Goal: Task Accomplishment & Management: Use online tool/utility

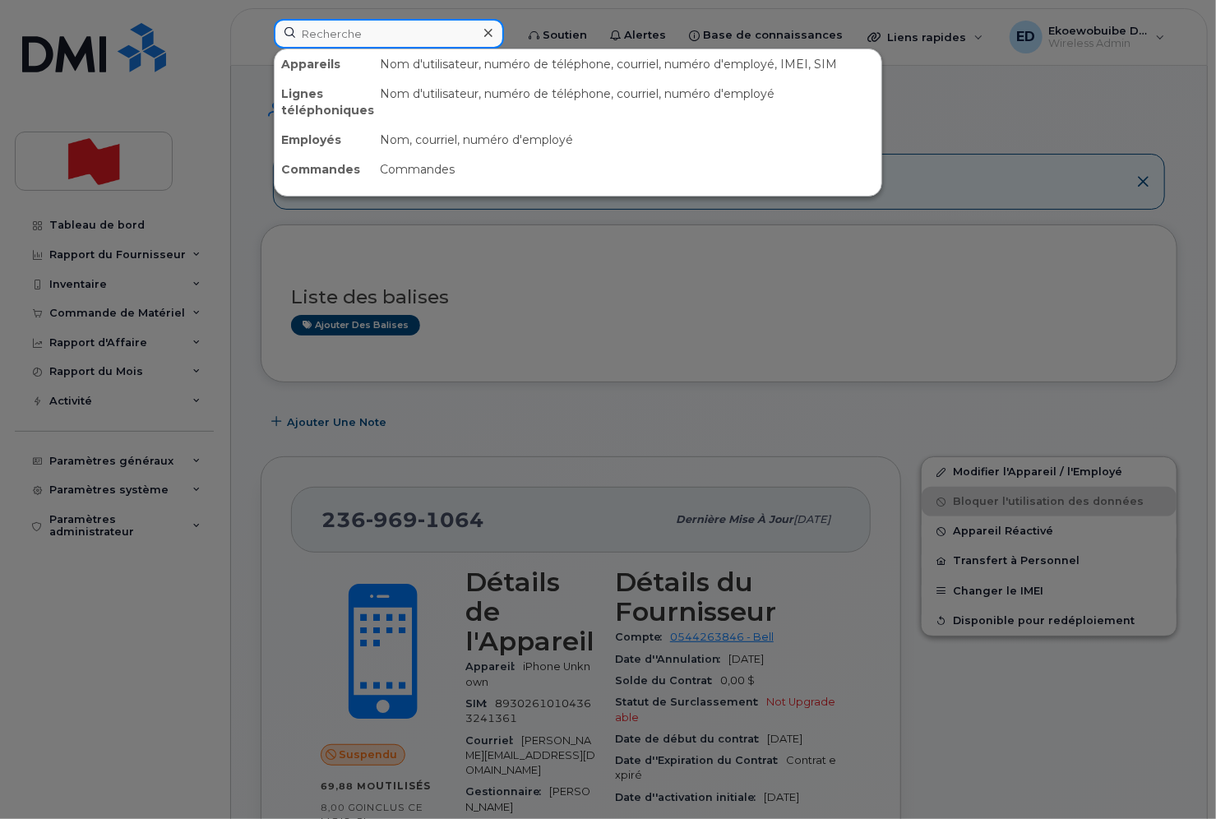
click at [357, 39] on input at bounding box center [389, 34] width 230 height 30
paste input "[PERSON_NAME]"
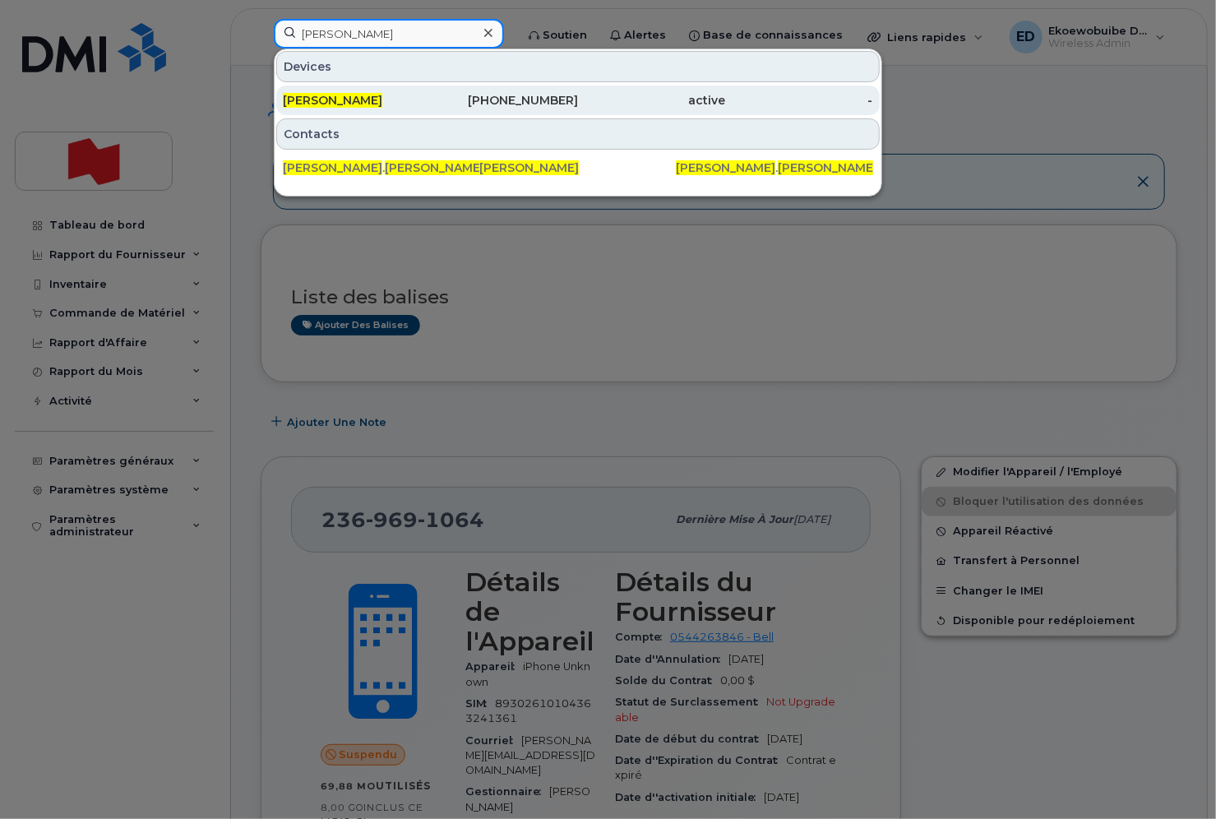
type input "[PERSON_NAME]"
click at [367, 97] on span "[PERSON_NAME]" at bounding box center [332, 100] width 99 height 15
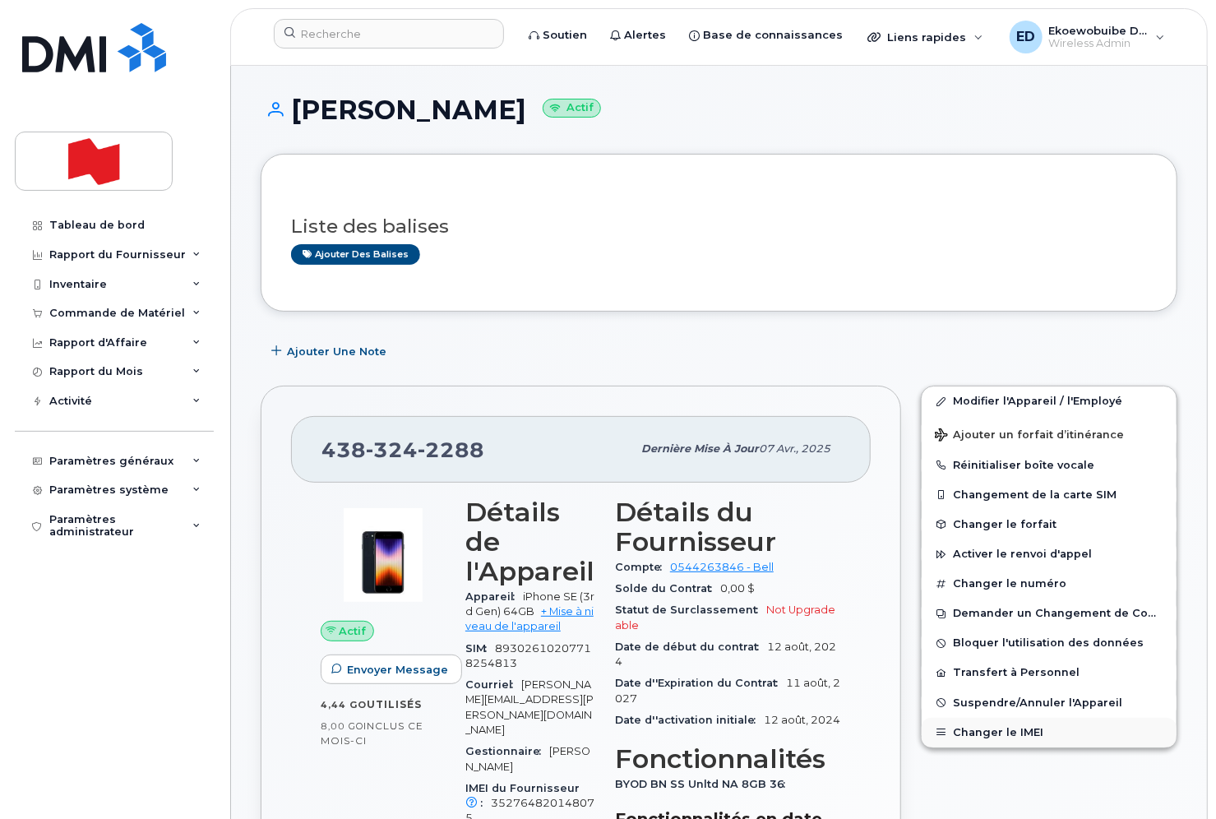
click at [996, 732] on button "Changer le IMEI" at bounding box center [1049, 733] width 255 height 30
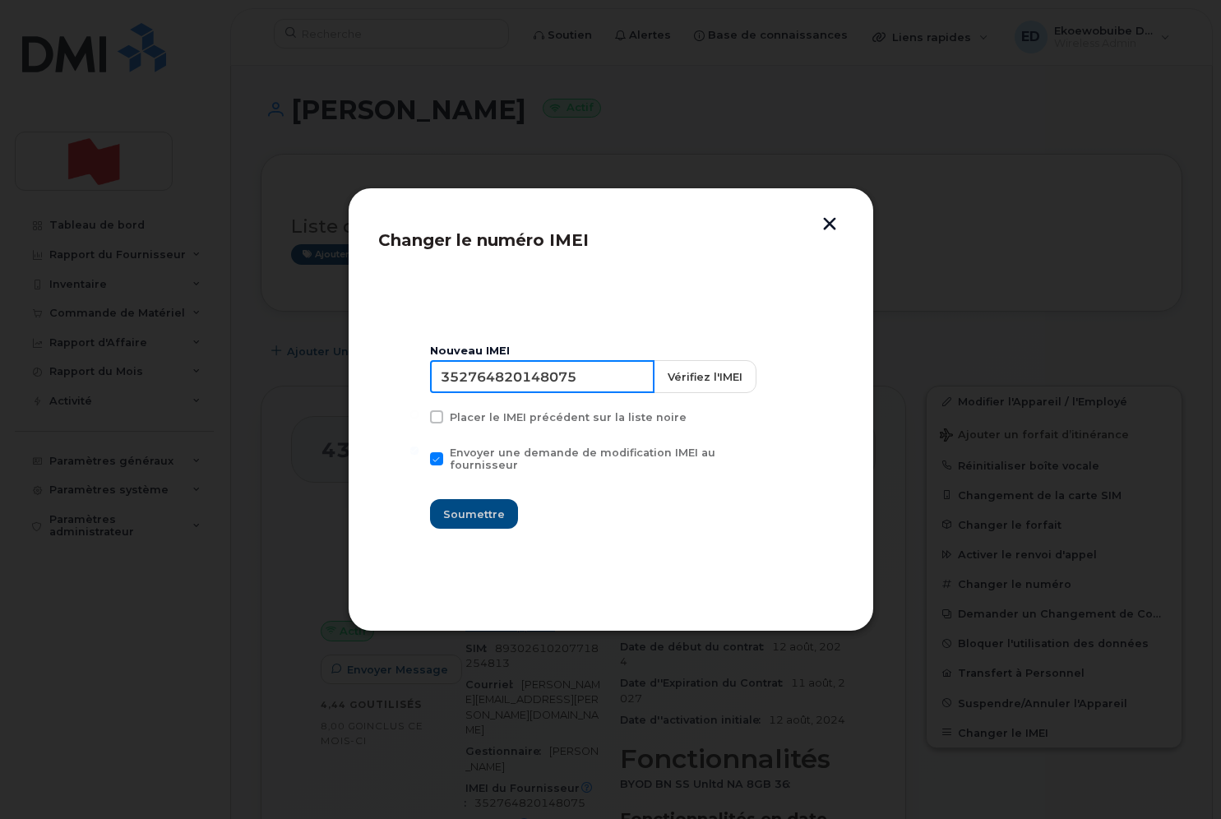
click at [519, 386] on input "352764820148075" at bounding box center [542, 376] width 224 height 33
click at [825, 222] on button "button" at bounding box center [829, 225] width 25 height 17
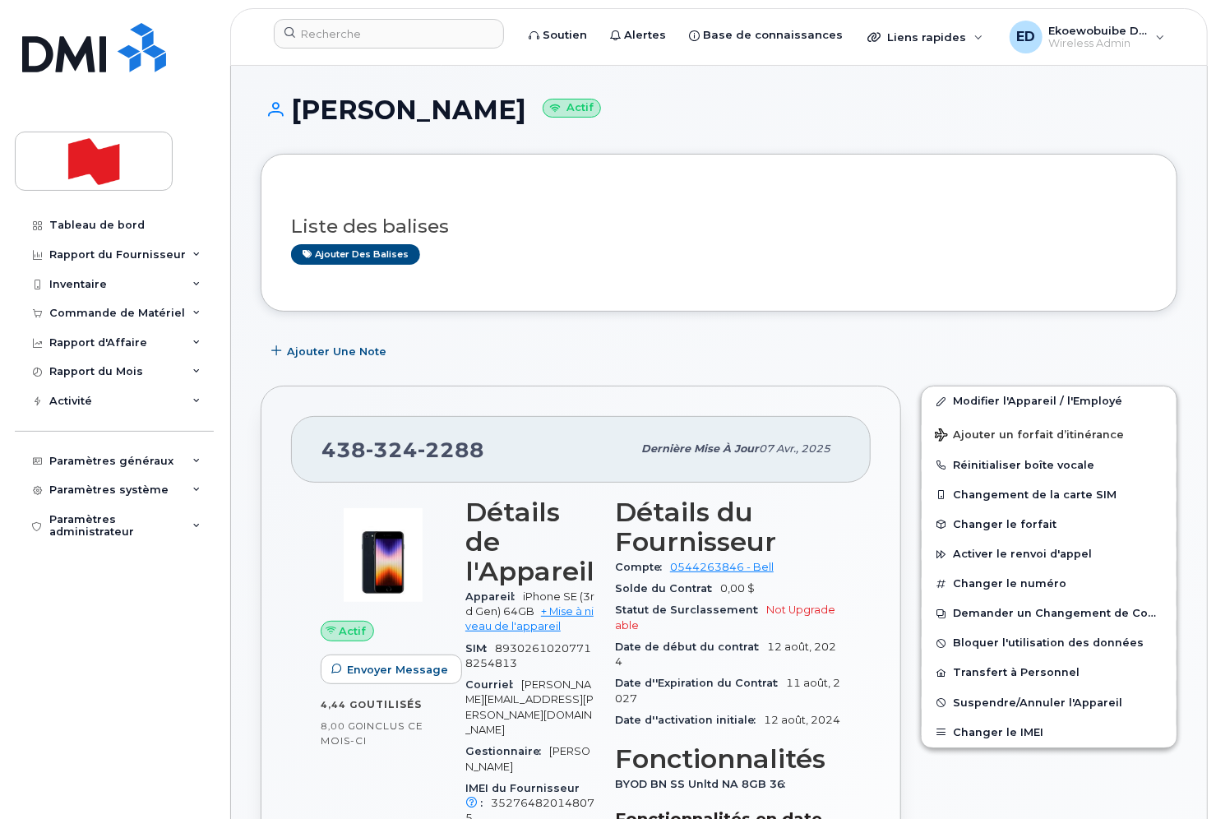
click at [483, 112] on h1 "[PERSON_NAME] Actif" at bounding box center [719, 109] width 917 height 29
copy h1 "[PERSON_NAME]"
click at [358, 112] on h1 "[PERSON_NAME] Actif" at bounding box center [719, 109] width 917 height 29
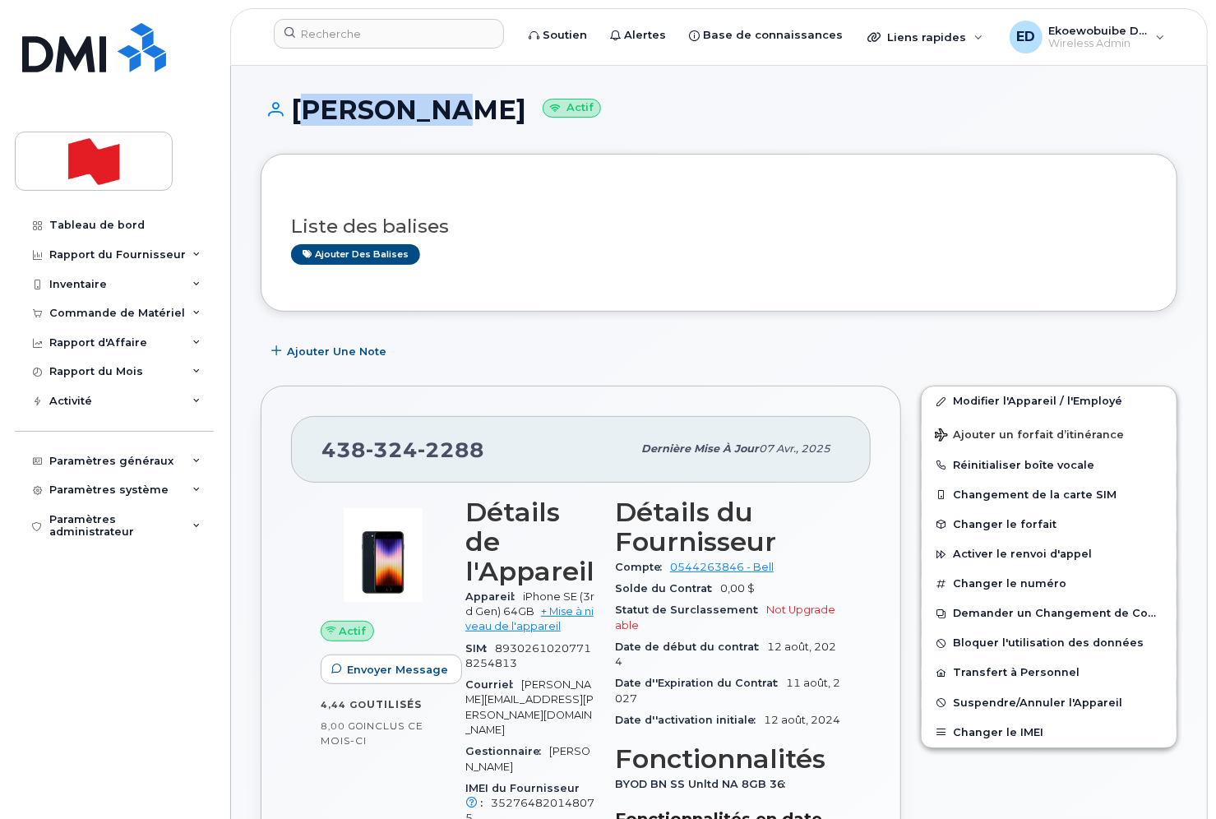
copy h1 "[PERSON_NAME]"
